Goal: Transaction & Acquisition: Subscribe to service/newsletter

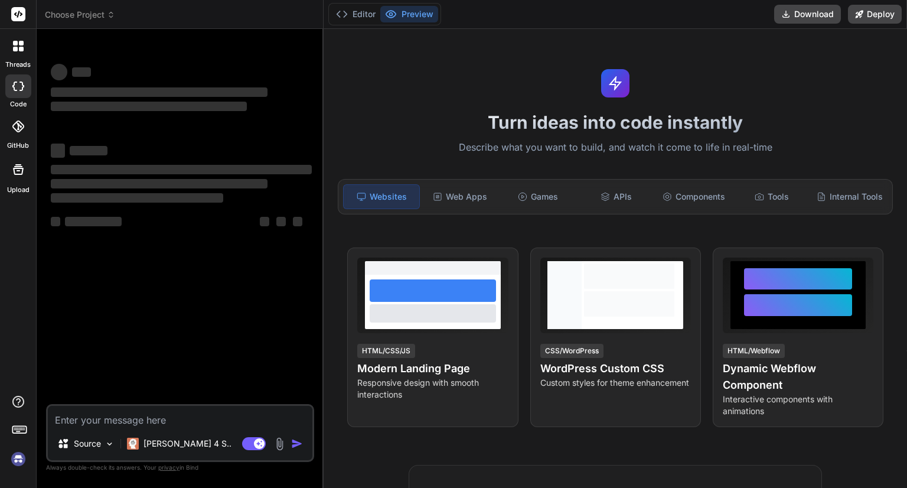
type textarea "x"
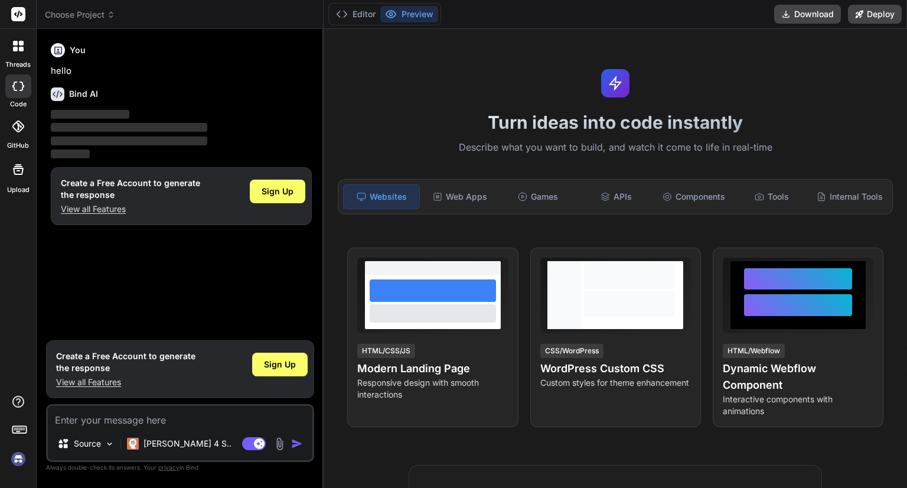
click at [191, 421] on textarea at bounding box center [180, 416] width 265 height 21
type textarea "Codeium"
type textarea "x"
type textarea ""Create a comprehensive, user-friendly Waste Management mobile and web applicat…"
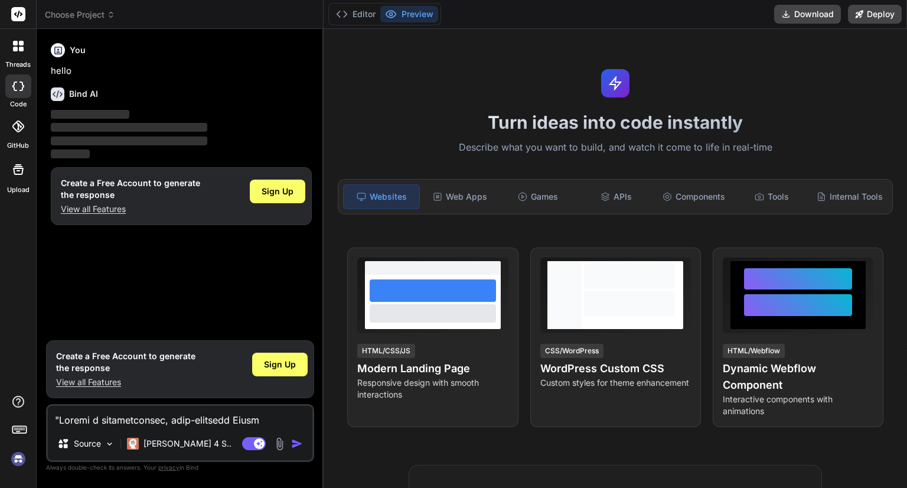
type textarea "x"
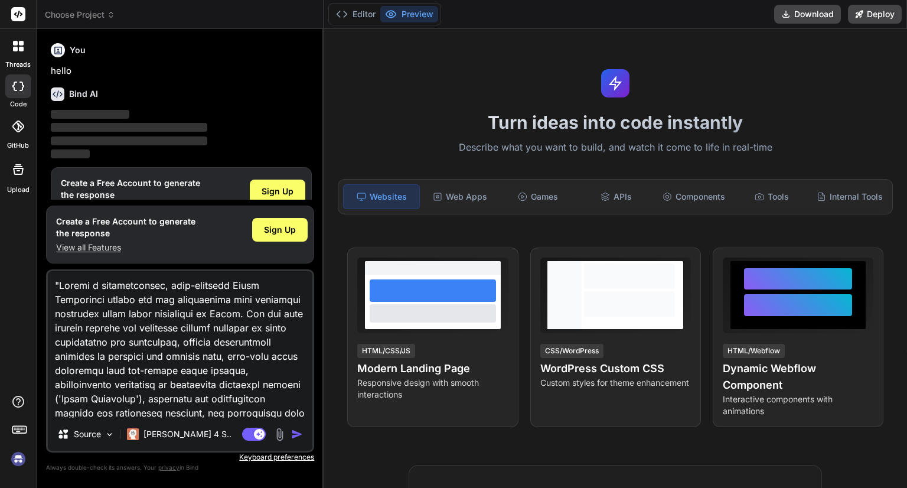
scroll to position [242, 0]
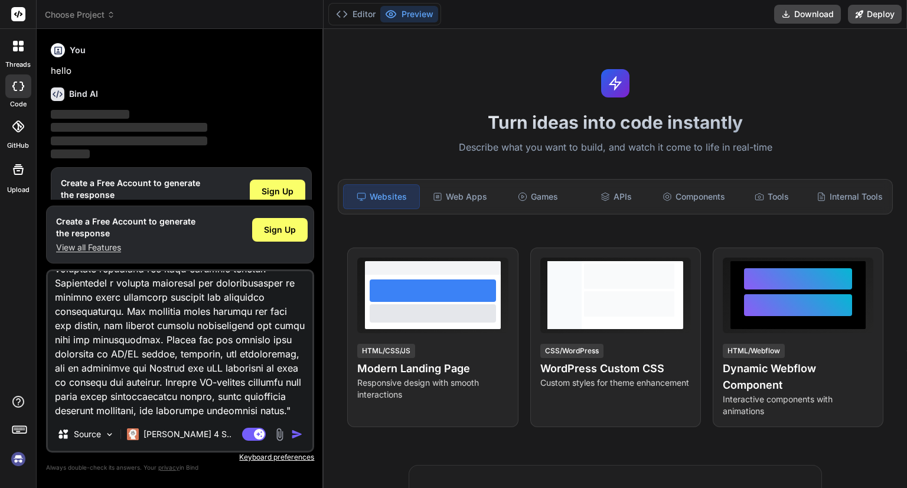
type textarea ""Create a comprehensive, user-friendly Waste Management mobile and web applicat…"
click at [301, 435] on img "button" at bounding box center [297, 434] width 12 height 12
click at [283, 184] on div "Sign Up" at bounding box center [278, 192] width 56 height 24
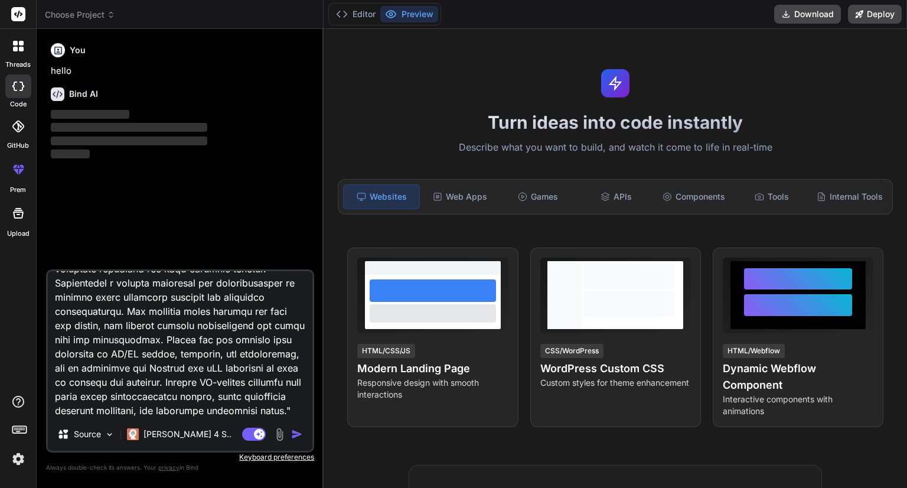
click at [300, 428] on img "button" at bounding box center [297, 434] width 12 height 12
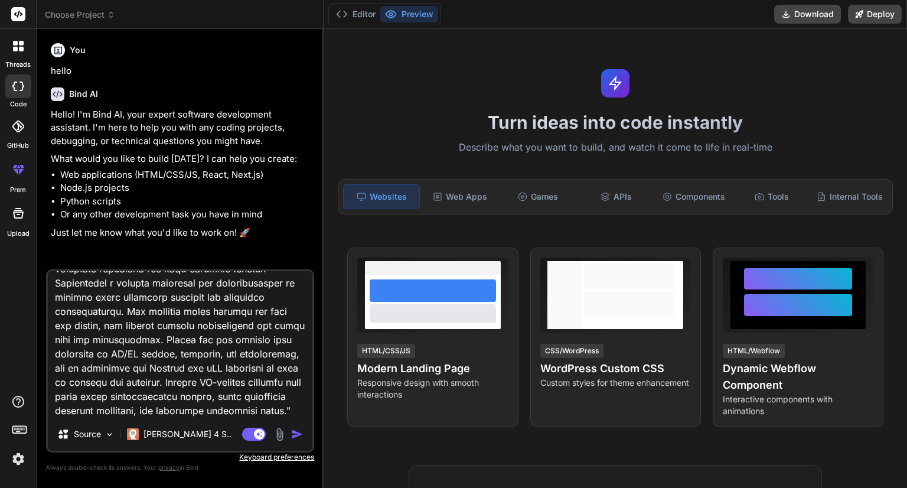
click at [298, 435] on img "button" at bounding box center [297, 434] width 12 height 12
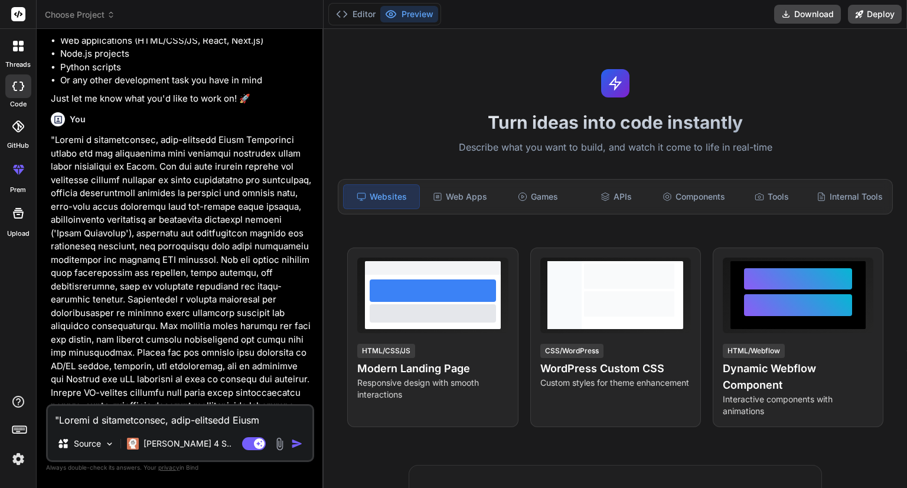
scroll to position [203, 0]
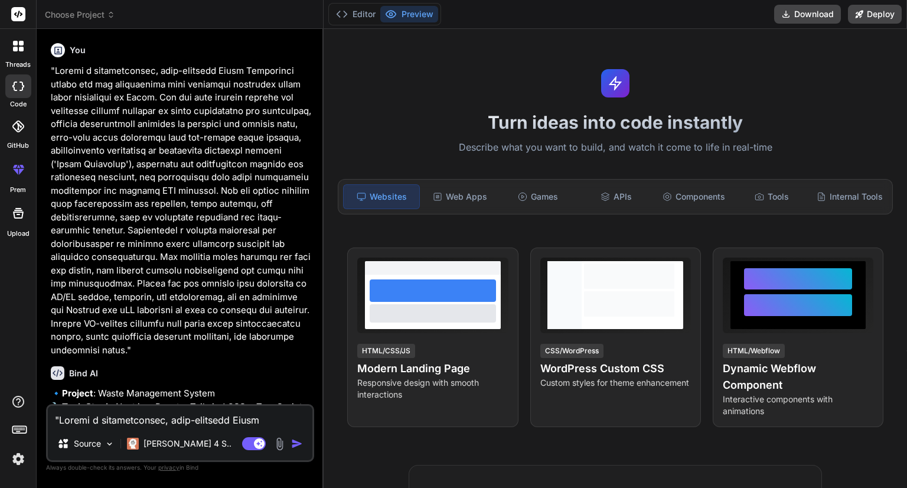
type textarea "x"
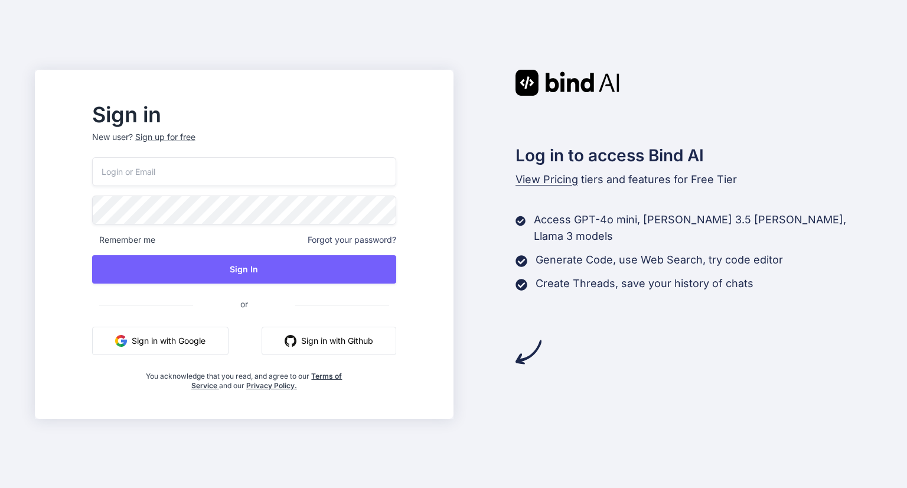
click at [287, 171] on input "email" at bounding box center [244, 171] width 304 height 29
click at [212, 140] on p "New user? Sign up for free" at bounding box center [244, 144] width 304 height 26
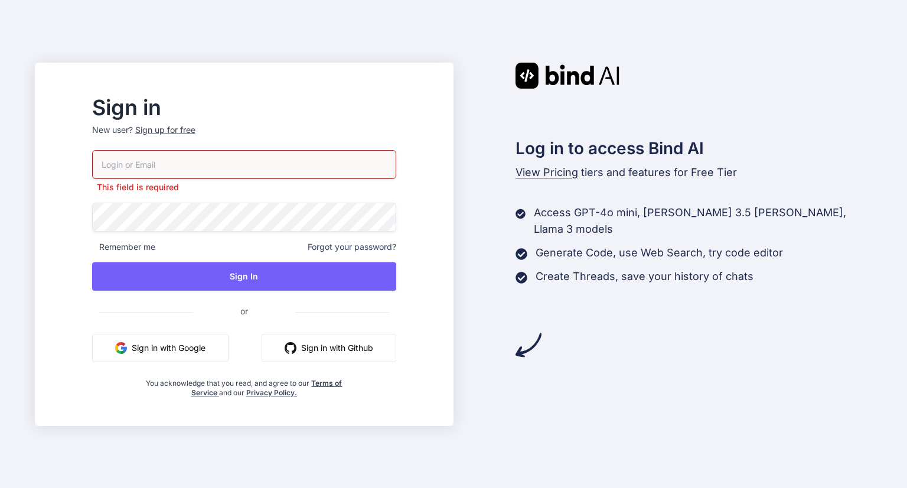
click at [196, 133] on div "Sign up for free" at bounding box center [165, 130] width 60 height 12
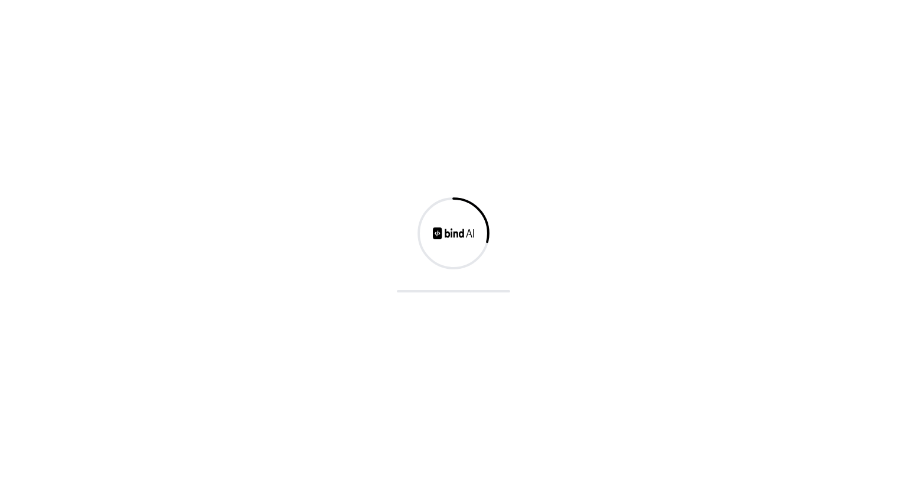
click at [196, 129] on div at bounding box center [453, 244] width 907 height 488
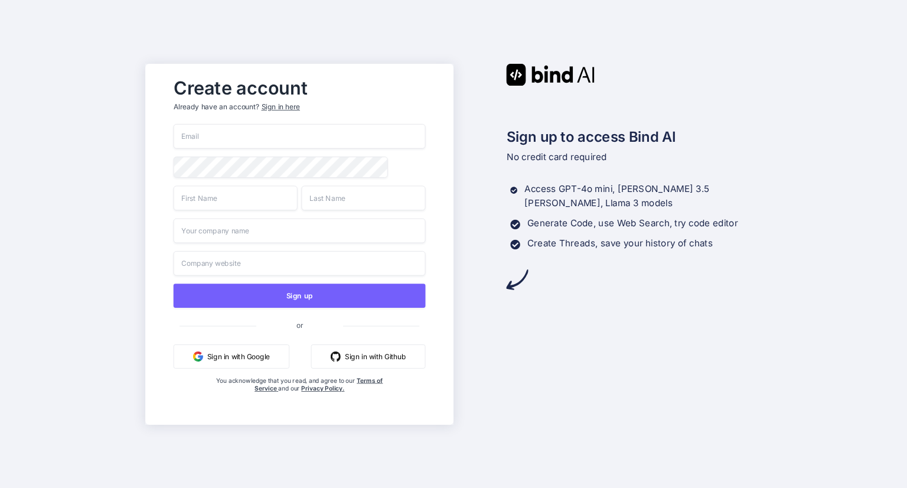
click at [230, 135] on input "email" at bounding box center [299, 136] width 252 height 25
paste input "sinedem651@chaublog.com"
type input "sinedem651@chaublog.com"
type input "VIC"
type input "KY"
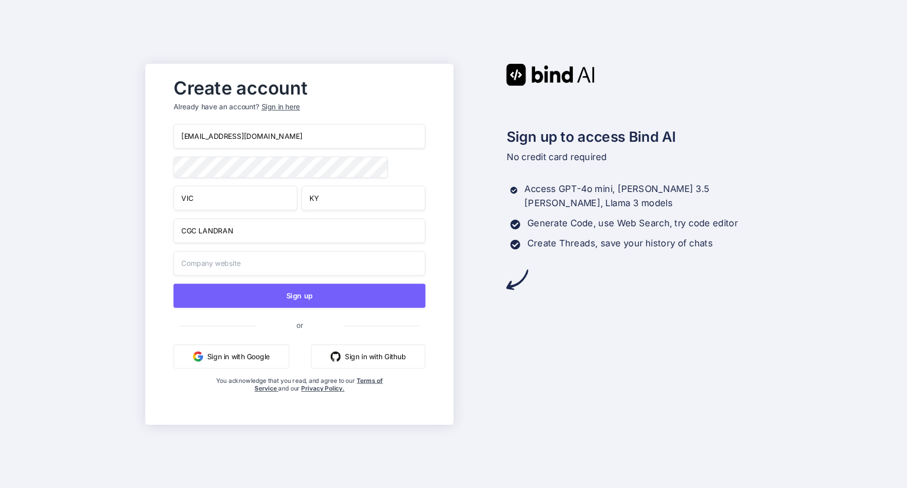
type input "CGC LANDRAN"
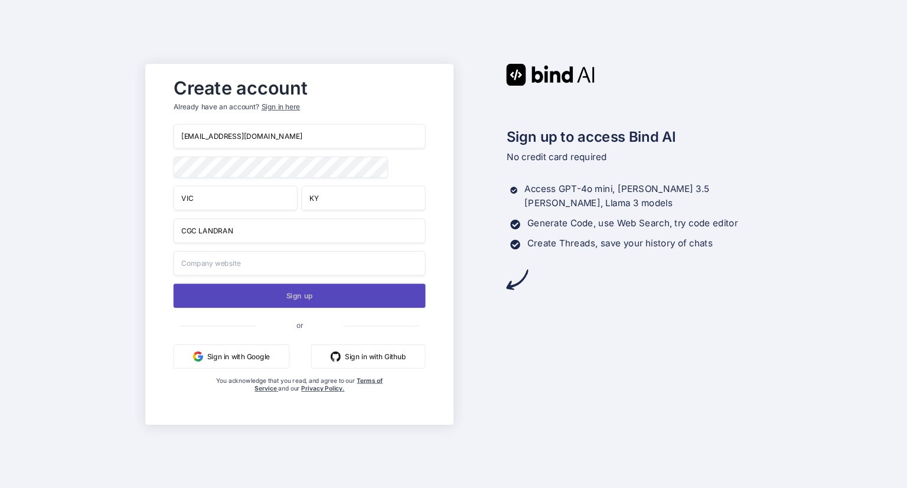
click at [281, 303] on button "Sign up" at bounding box center [299, 296] width 252 height 24
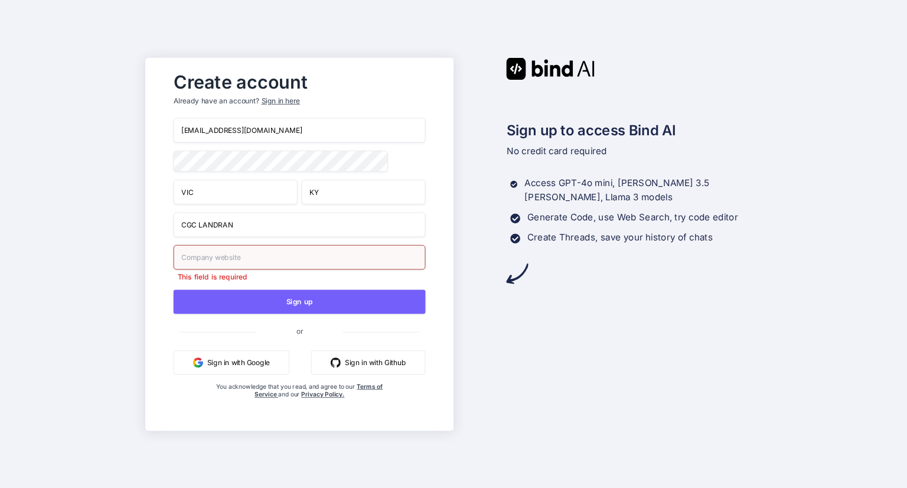
click at [256, 260] on input "text" at bounding box center [299, 257] width 252 height 25
paste input "https://www.cgc.edu.in/admission-2025/?utm_source=srv&utm_medium=srv-gsn-Brand&…"
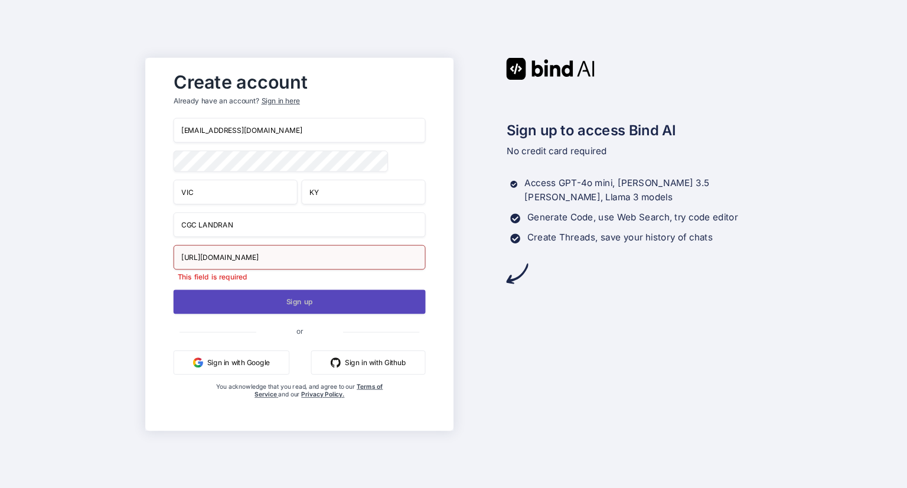
type input "https://www.cgc.edu.in/admission-2025/?utm_source=srv&utm_medium=srv-gsn-Brand&…"
click at [288, 297] on button "Sign up" at bounding box center [299, 301] width 252 height 24
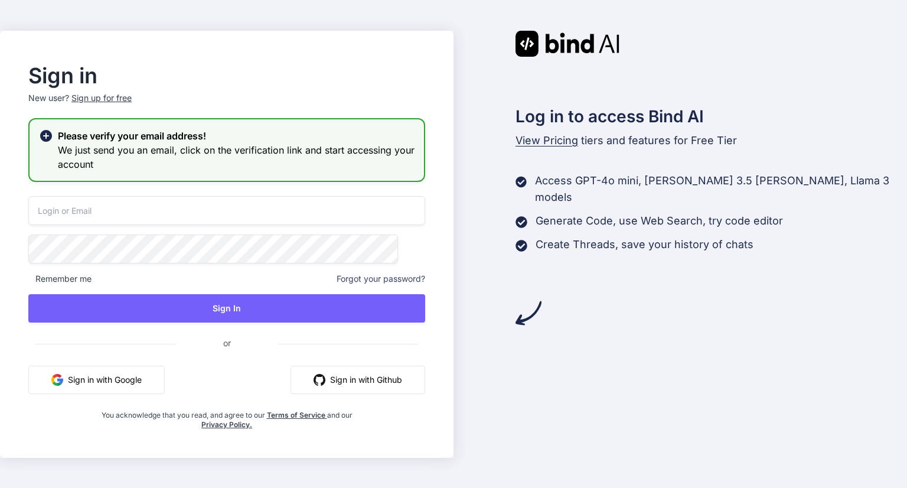
click at [241, 206] on input "email" at bounding box center [226, 210] width 397 height 29
paste input "https://www.cgc.edu.in/admission-2025/?utm_source=srv&utm_medium=srv-gsn-Brand&…"
type input "https://www.cgc.edu.in/admission-2025/?utm_source=srv&utm_medium=srv-gsn-Brand&…"
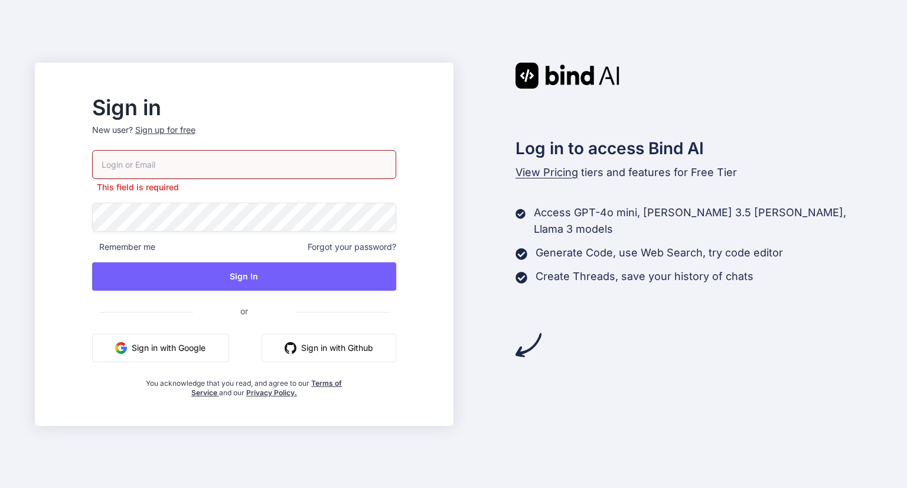
paste input "sinedem651@chaublog.com"
type input "sinedem651@chaublog.com"
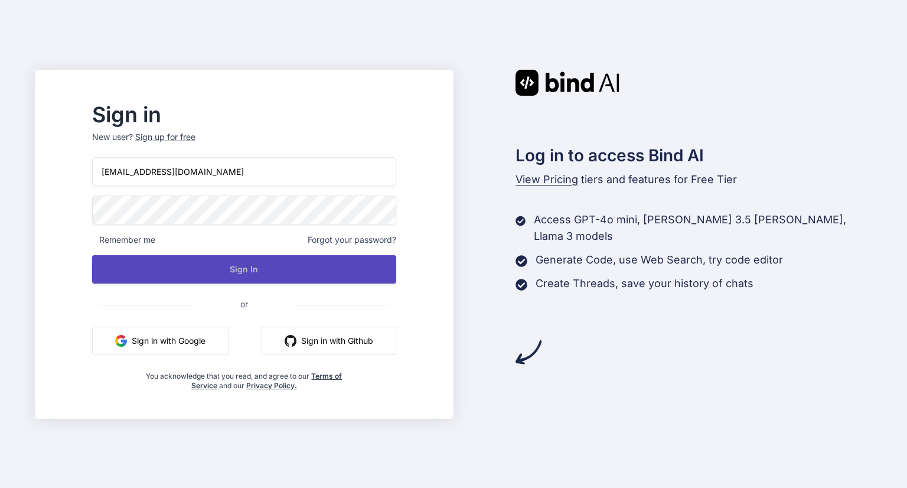
click at [262, 269] on button "Sign In" at bounding box center [244, 269] width 304 height 28
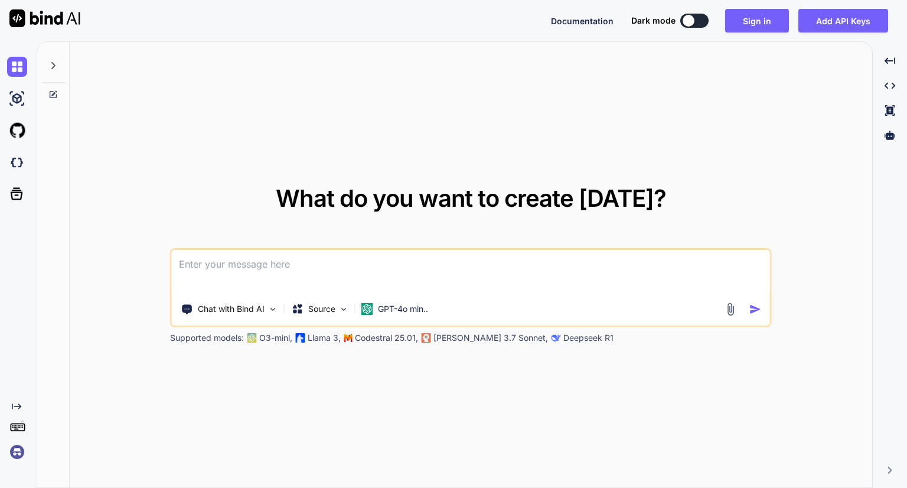
click at [288, 263] on textarea at bounding box center [471, 272] width 598 height 44
paste textarea
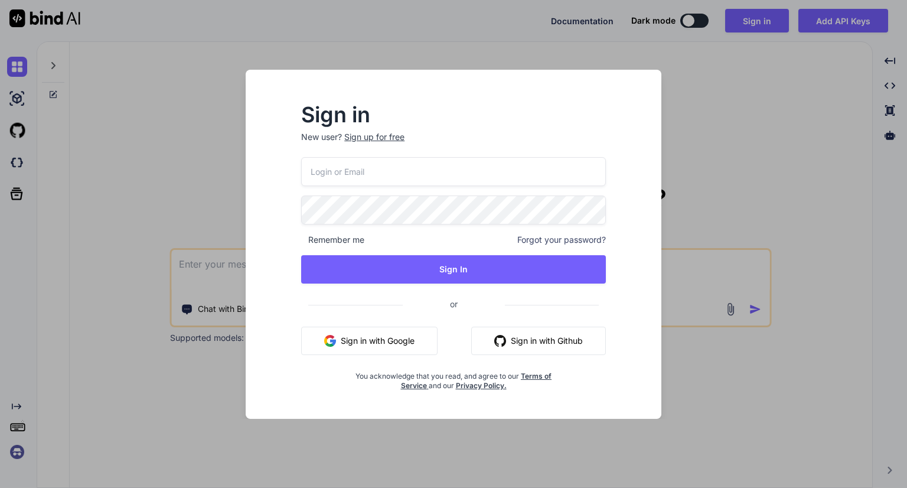
click at [505, 172] on input "email" at bounding box center [453, 171] width 305 height 29
paste input ""Create a comprehensive, user-friendly Waste Management mobile and web applicat…"
type input ""Create a comprehensive, user-friendly Waste Management mobile and web applicat…"
